Goal: Contribute content

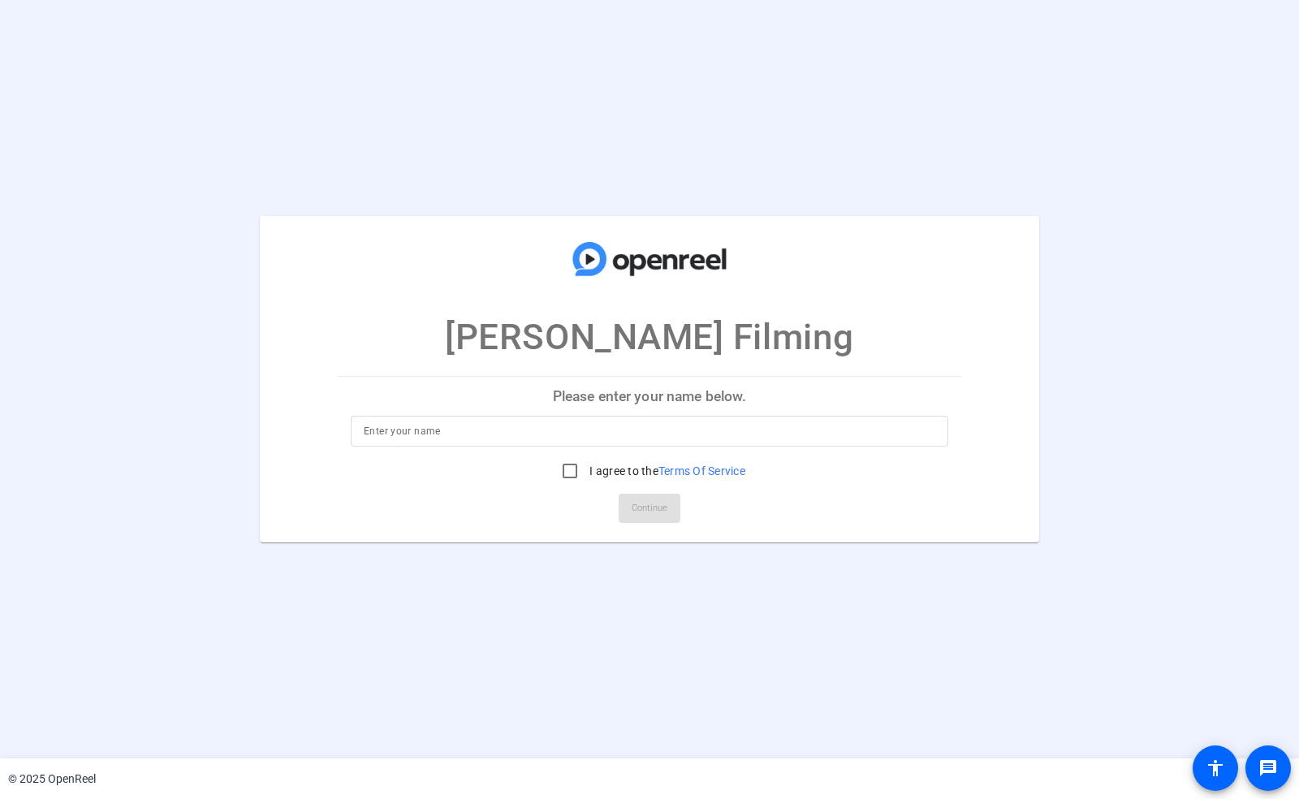
click at [645, 433] on input at bounding box center [649, 430] width 571 height 19
type input "OpenReel"
click at [567, 467] on input "I agree to the Terms Of Service" at bounding box center [570, 471] width 32 height 32
checkbox input "true"
click at [649, 510] on span "Continue" at bounding box center [650, 508] width 36 height 24
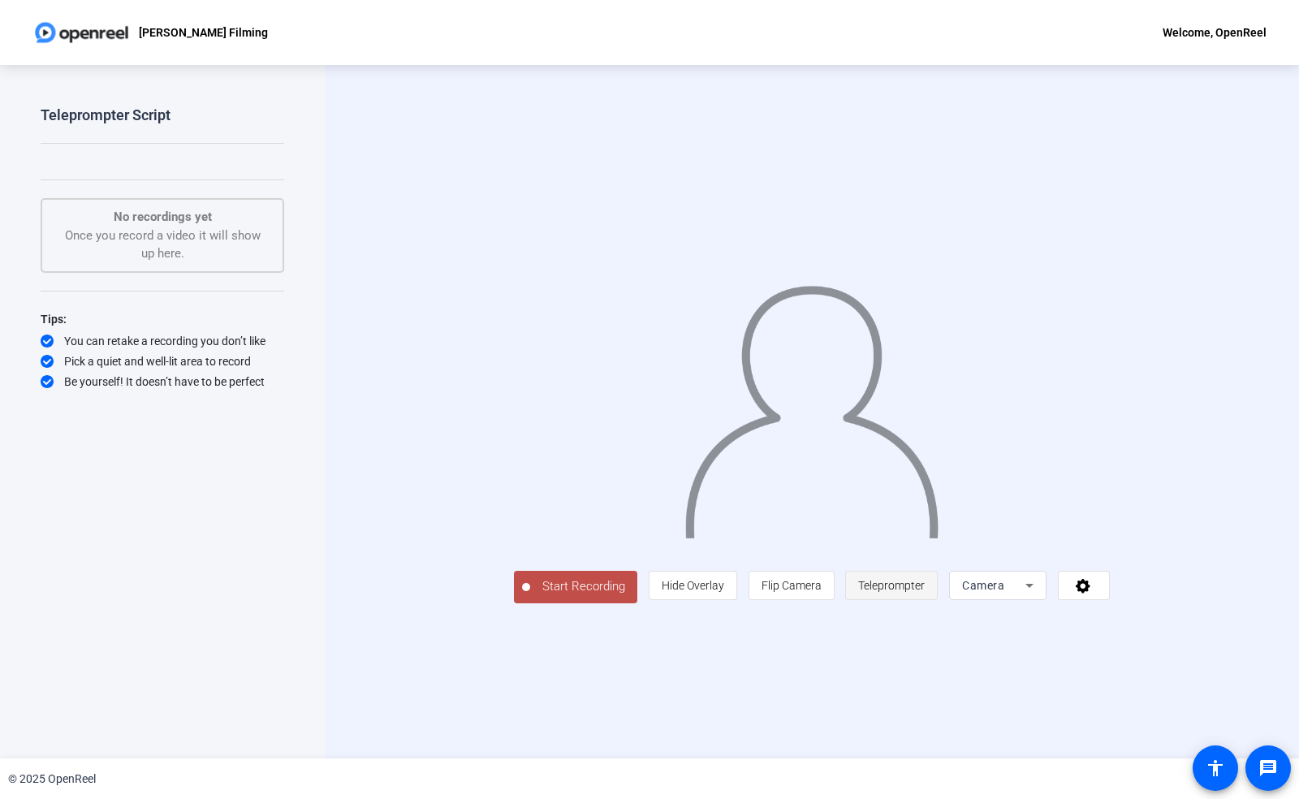
click at [925, 592] on span "Teleprompter" at bounding box center [891, 585] width 67 height 13
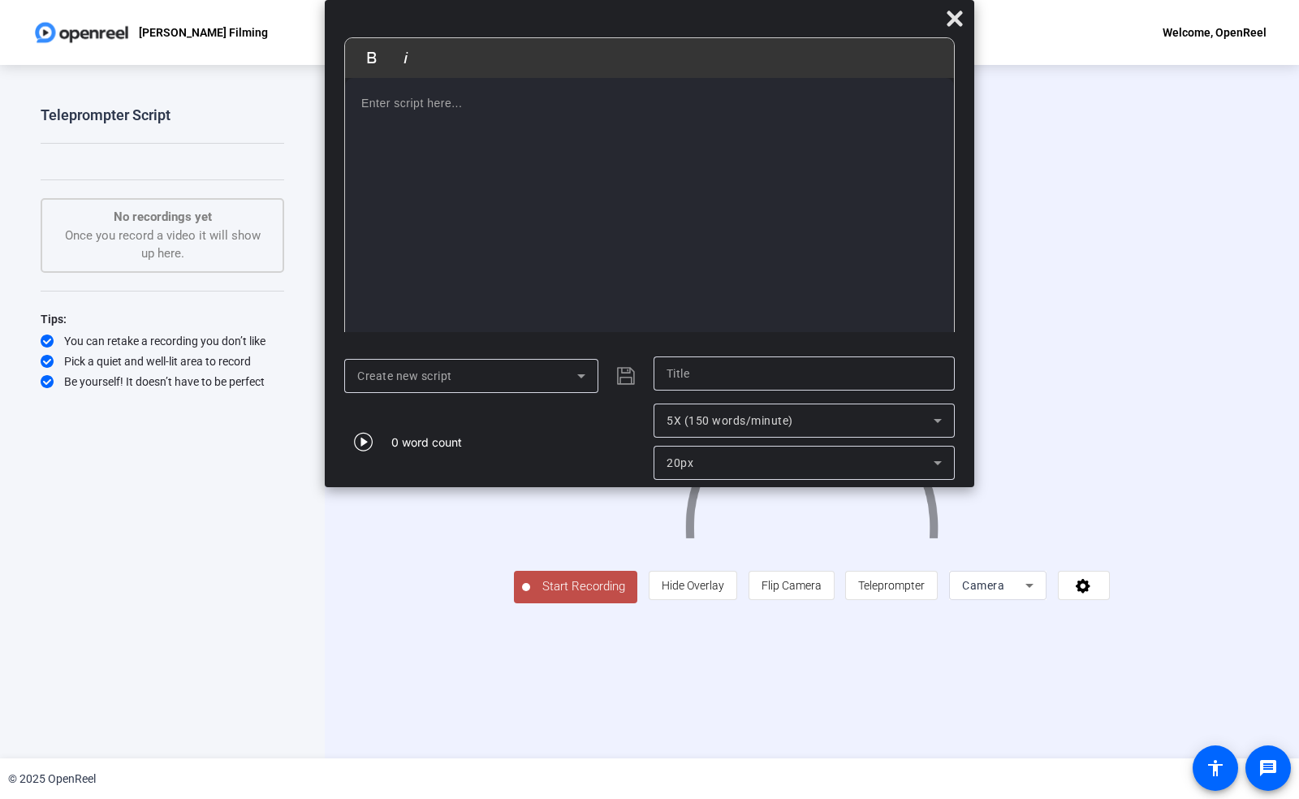
click at [494, 219] on div at bounding box center [649, 212] width 609 height 268
click at [500, 366] on div "Create new script" at bounding box center [467, 375] width 220 height 19
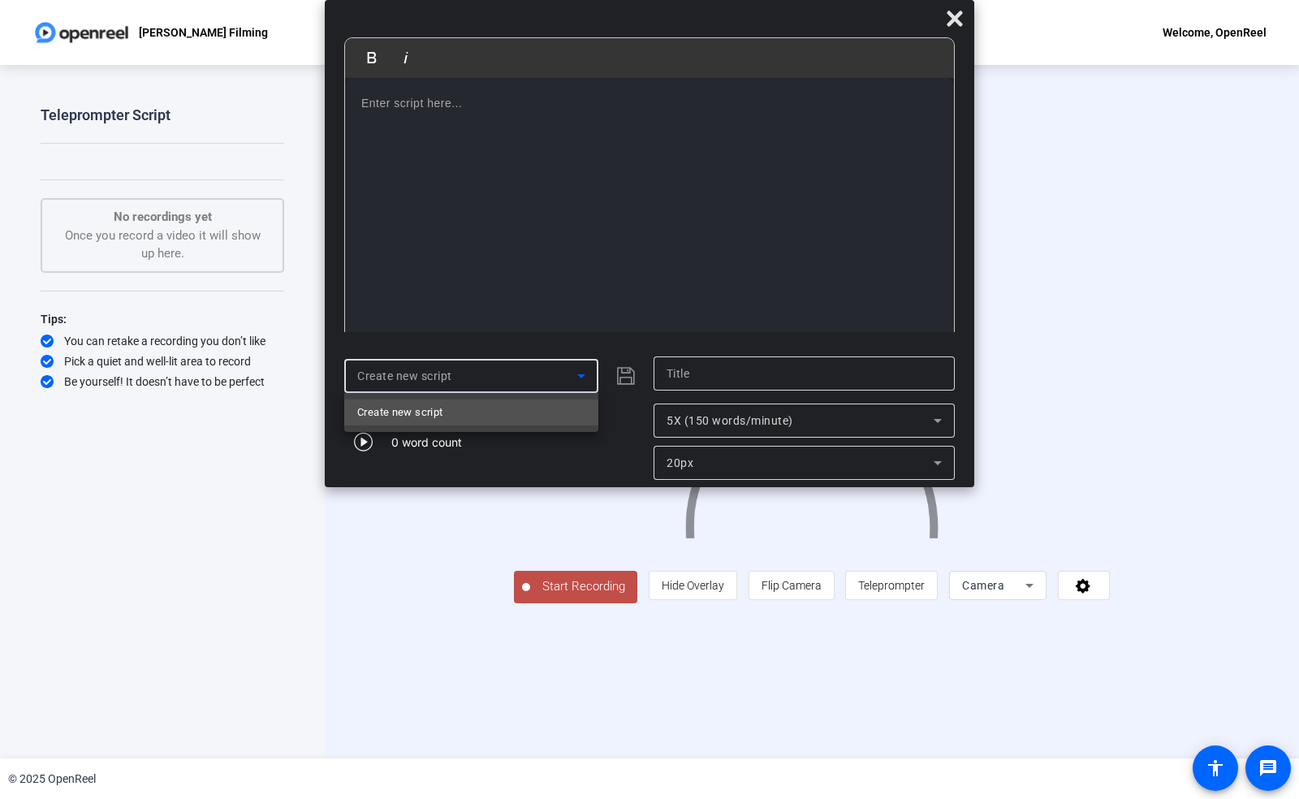
click at [502, 366] on div at bounding box center [649, 399] width 1299 height 799
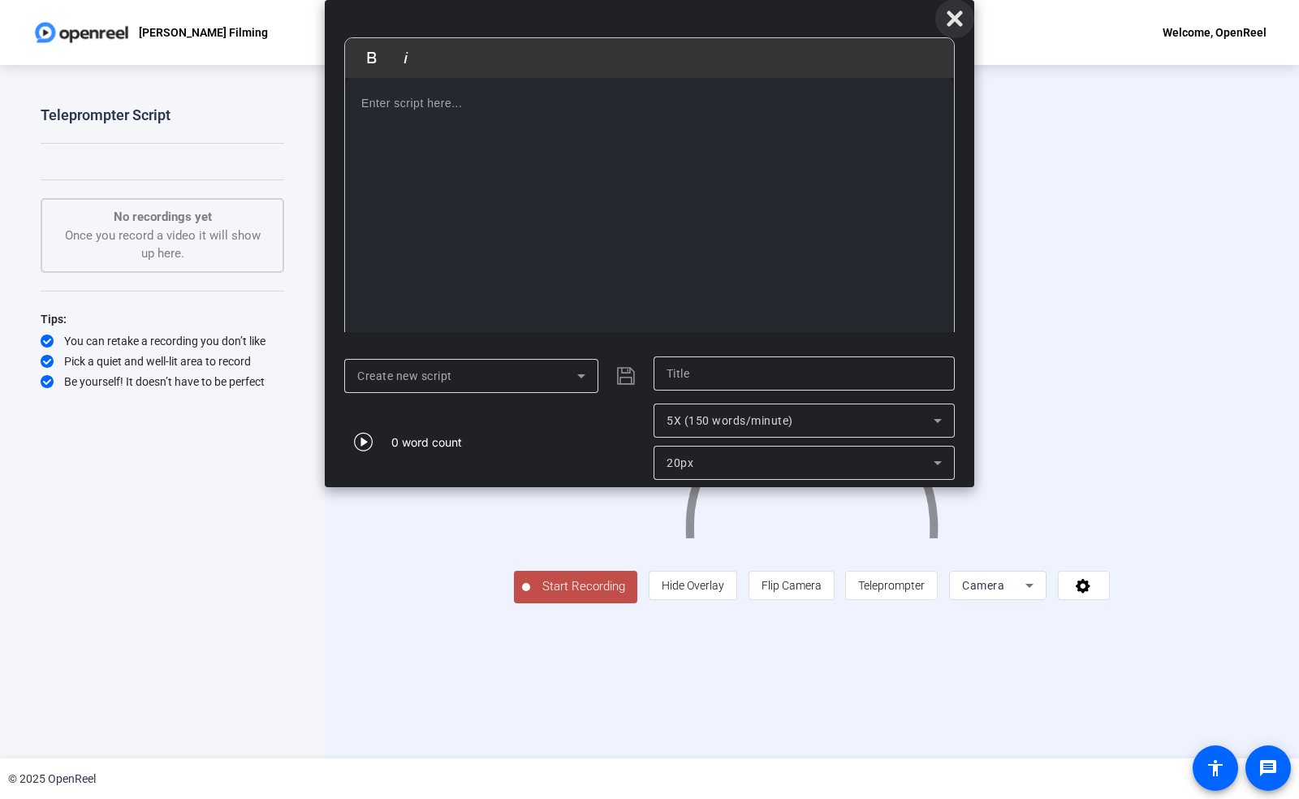
click at [952, 15] on icon at bounding box center [954, 18] width 15 height 15
